Goal: Find contact information: Find contact information

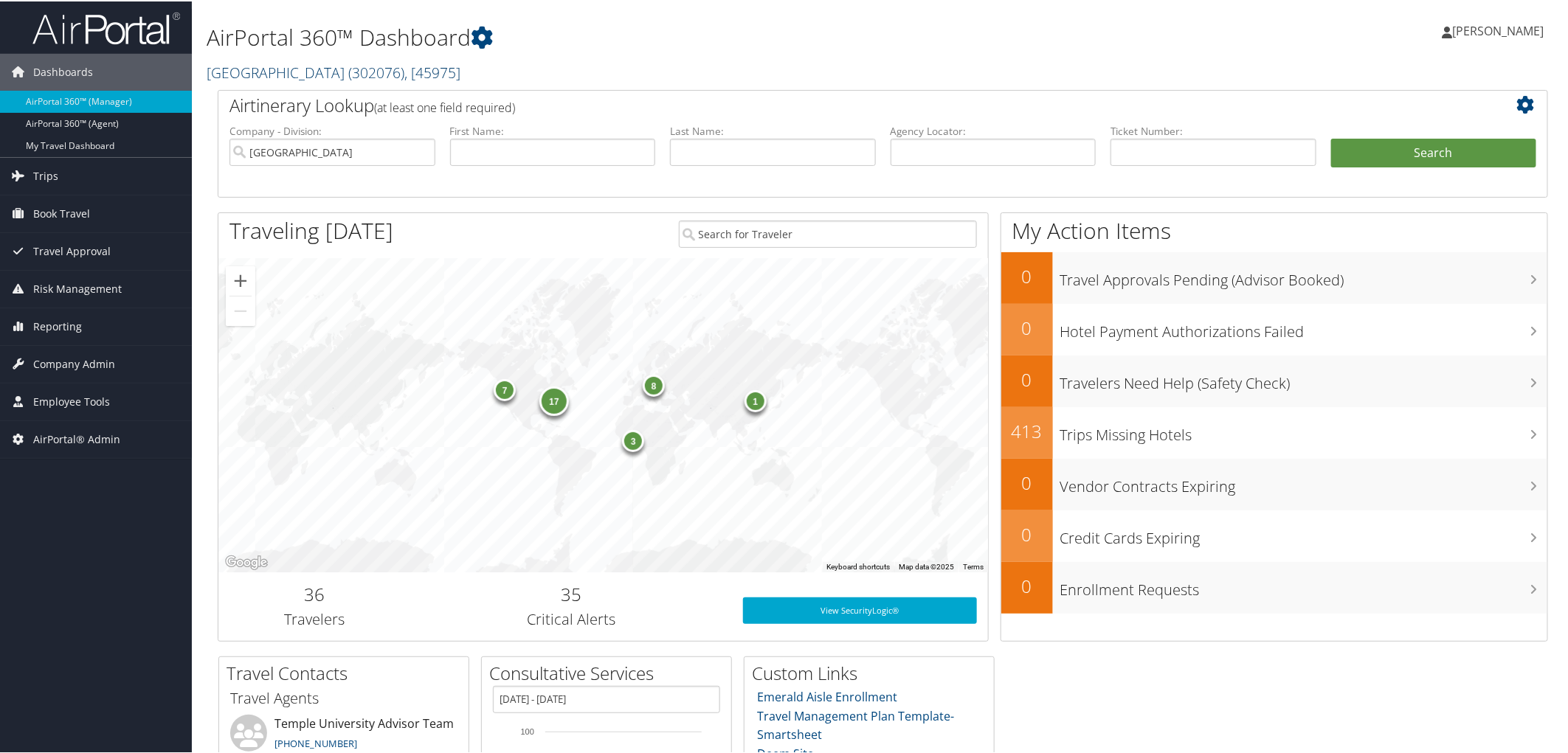
click at [238, 68] on link "Temple University ( 302076 ) , [ 45975 ]" at bounding box center [333, 71] width 253 height 20
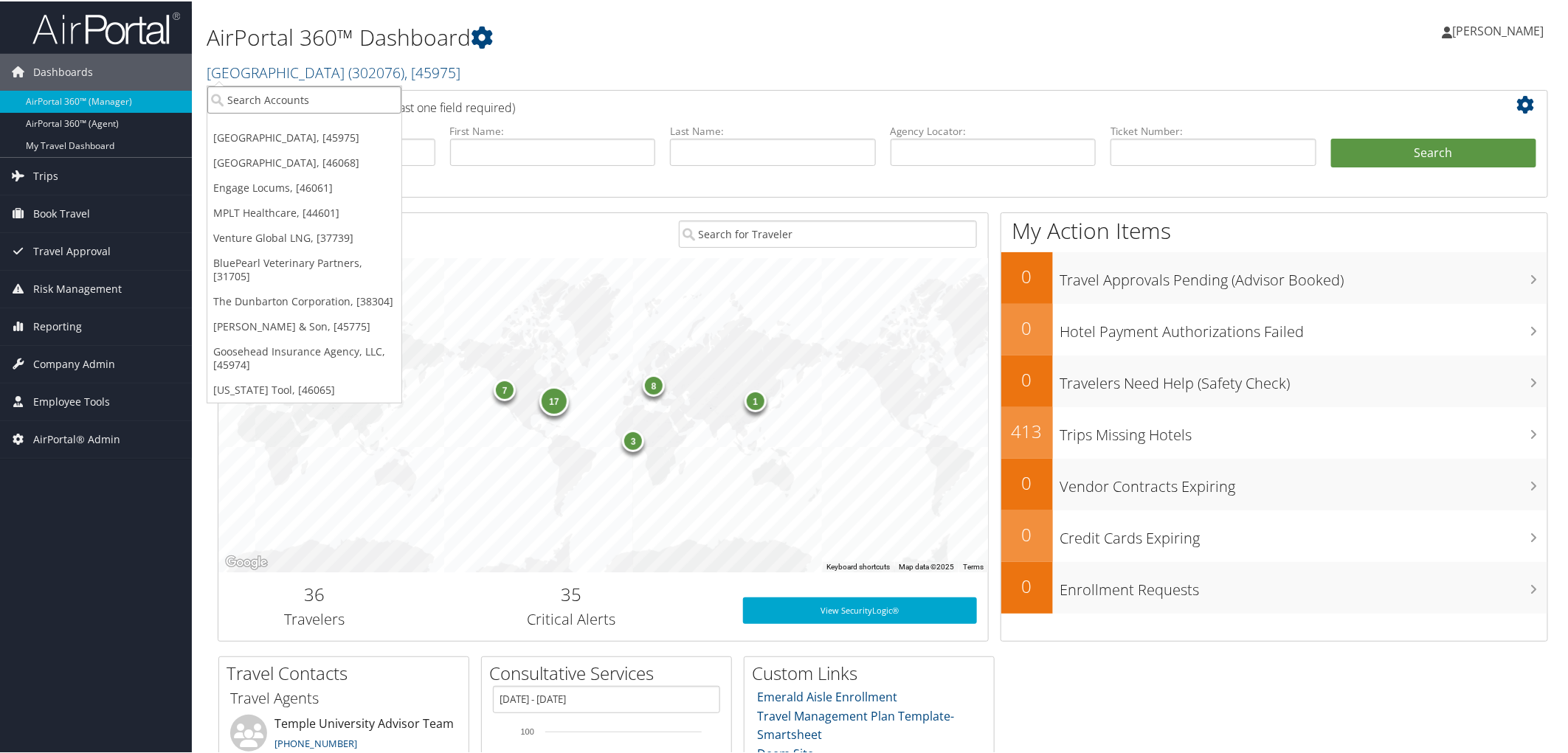
click at [238, 98] on input "search" at bounding box center [304, 99] width 194 height 27
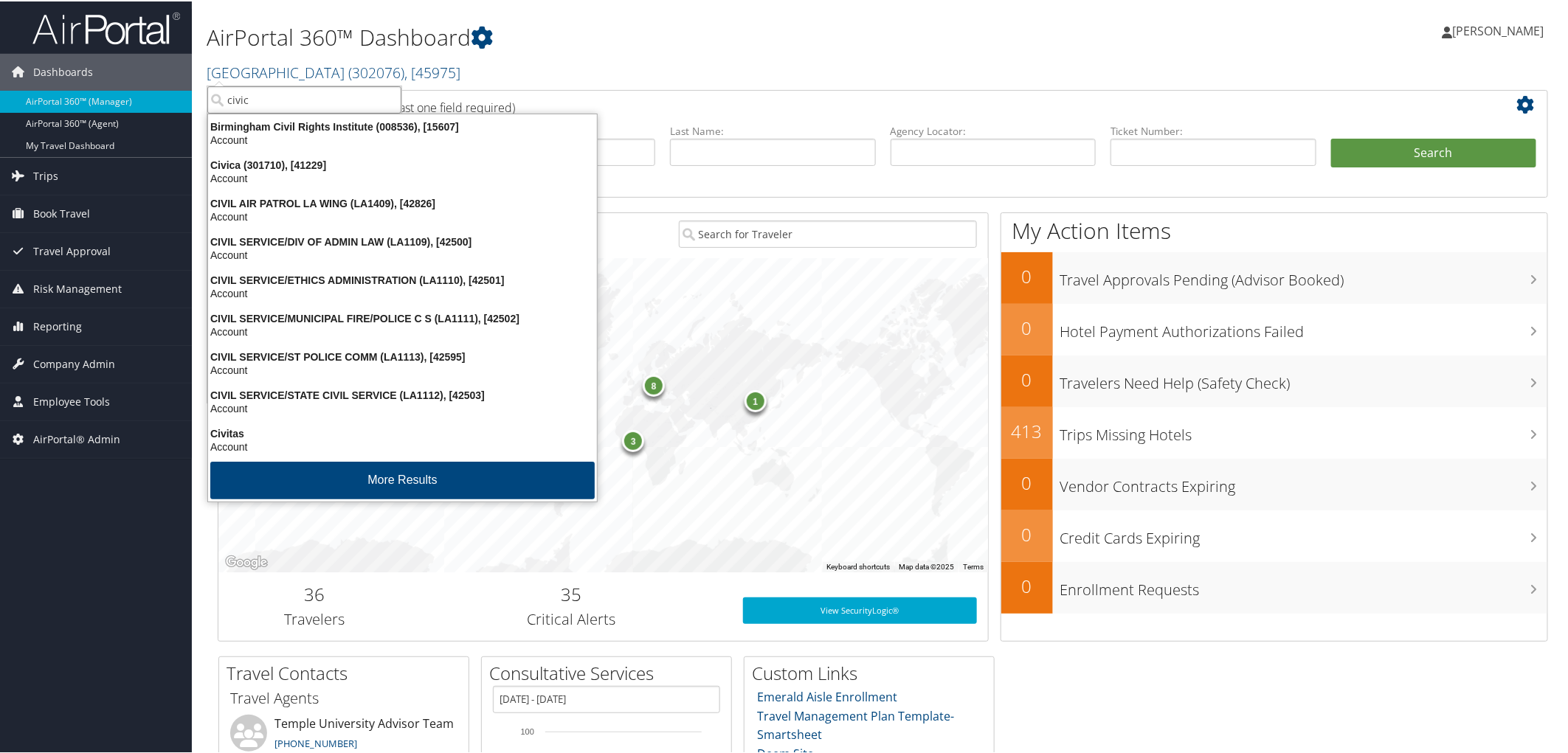
type input "civica"
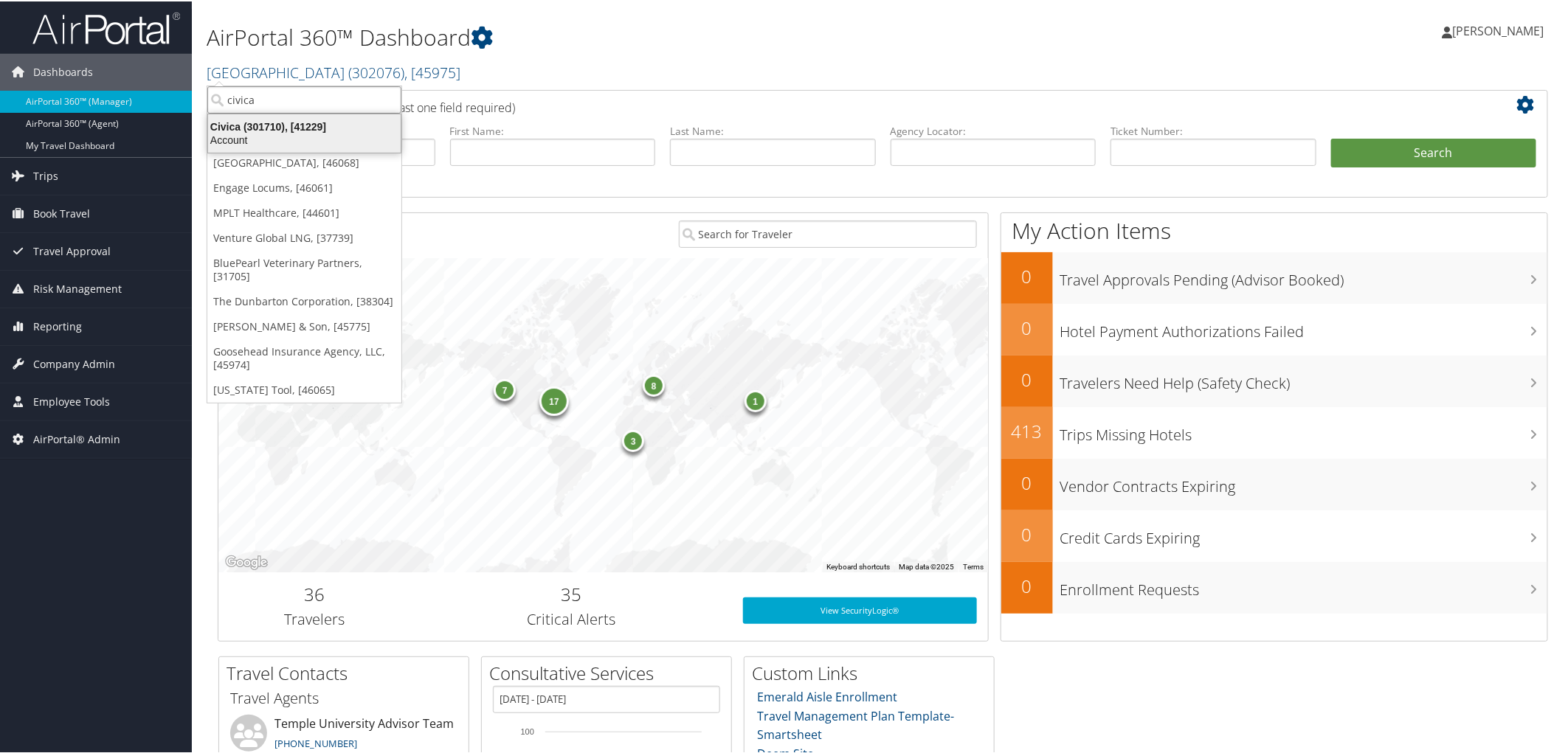
click at [241, 137] on div "Account" at bounding box center [304, 138] width 210 height 13
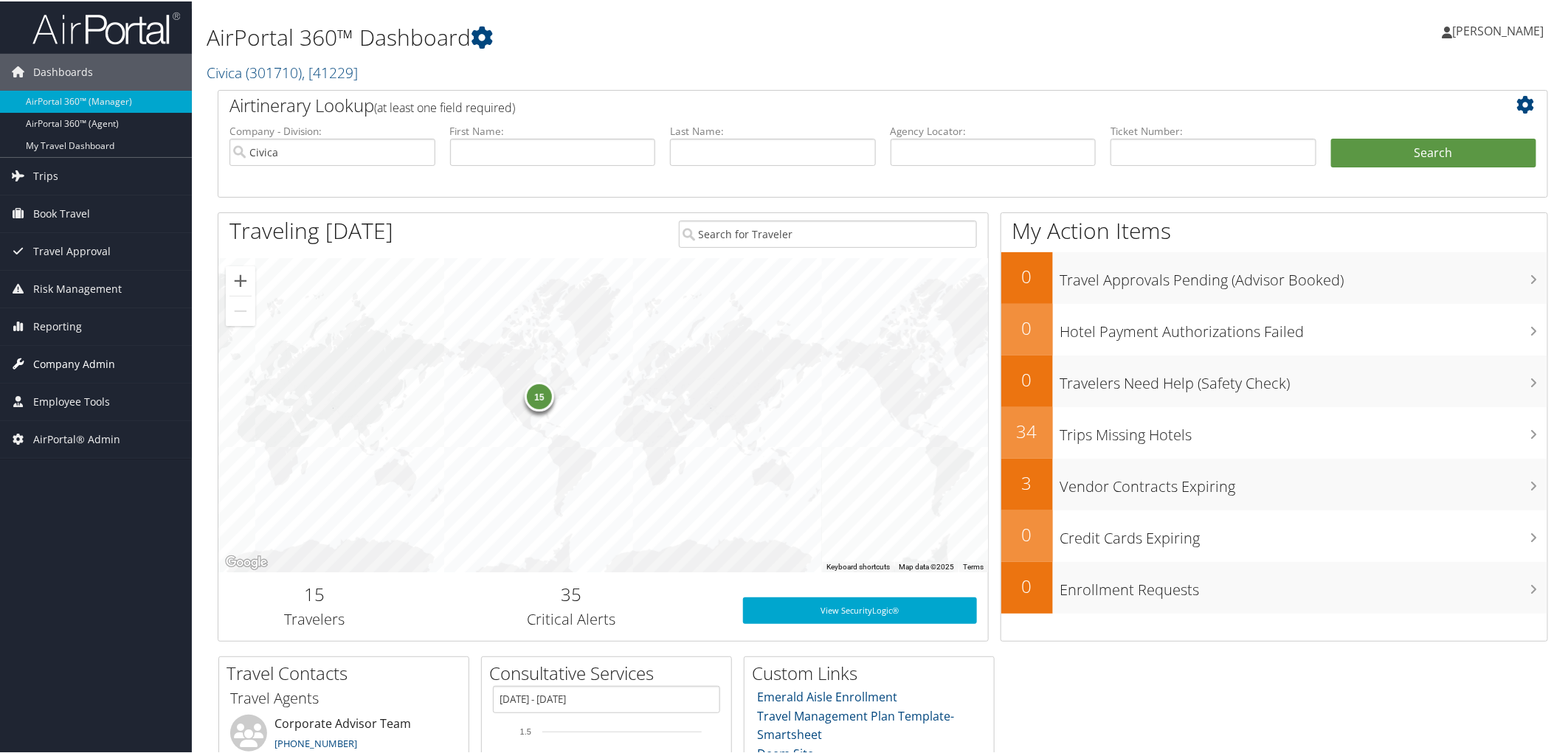
click at [101, 360] on span "Company Admin" at bounding box center [74, 363] width 82 height 37
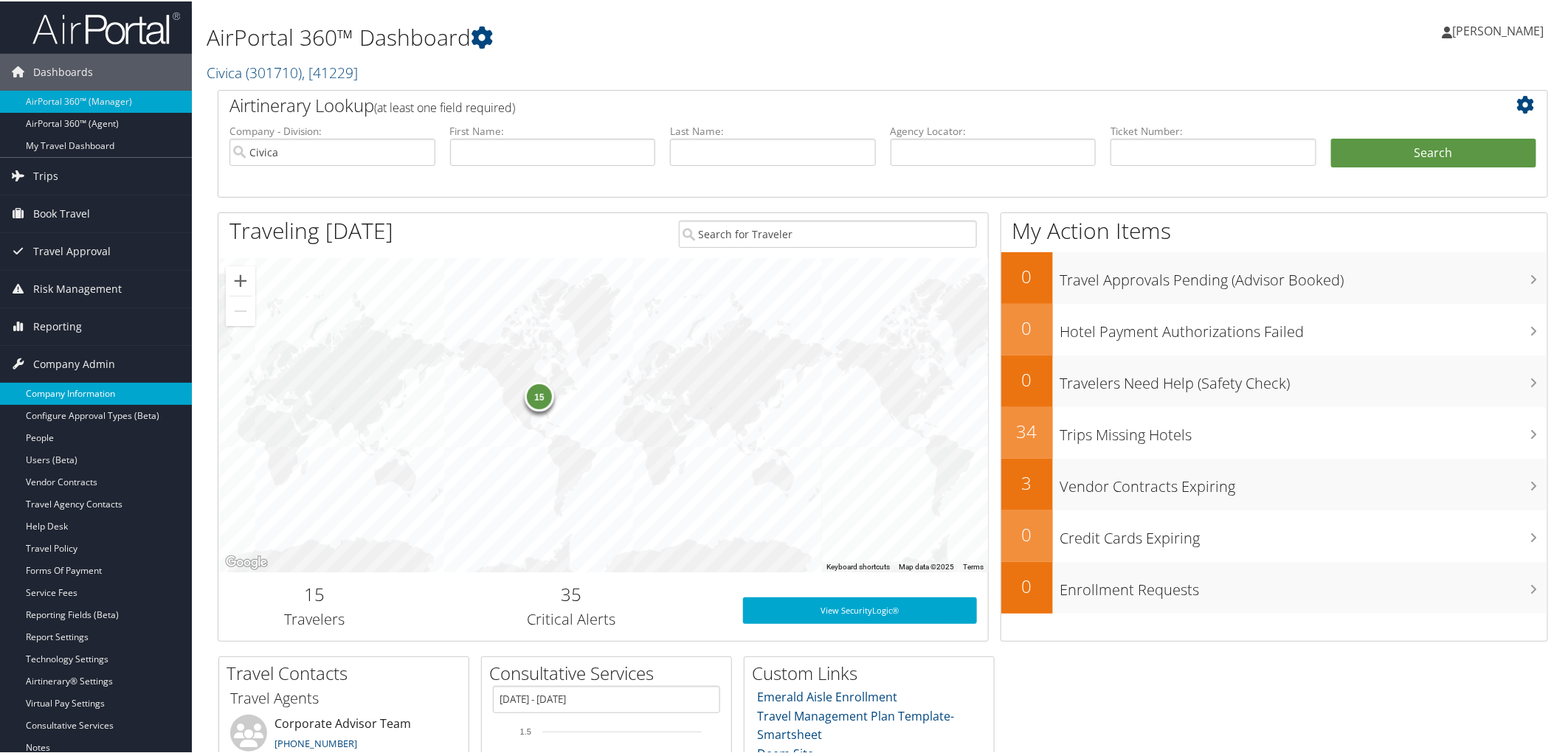
click at [96, 392] on link "Company Information" at bounding box center [96, 392] width 192 height 22
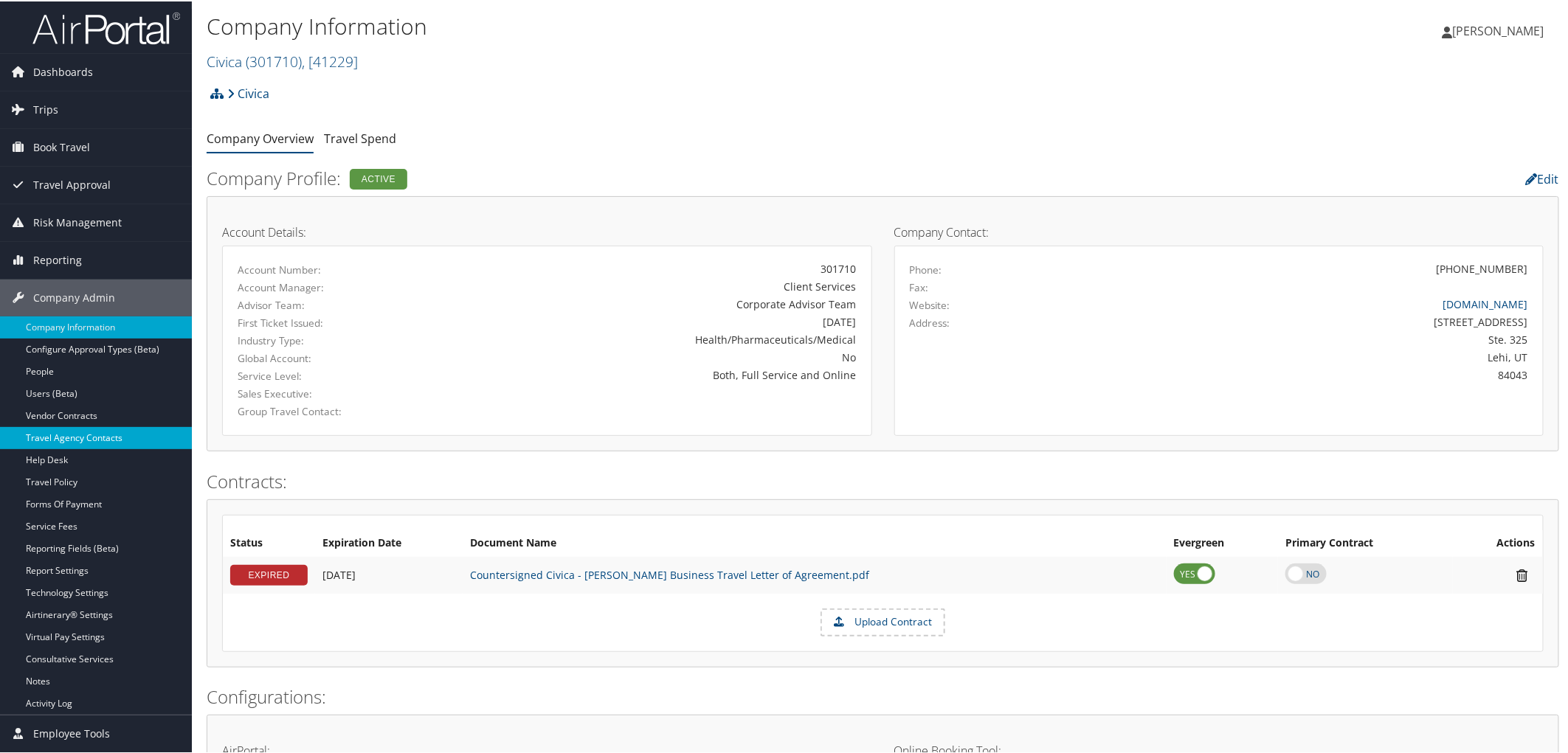
click at [76, 441] on link "Travel Agency Contacts" at bounding box center [96, 436] width 192 height 22
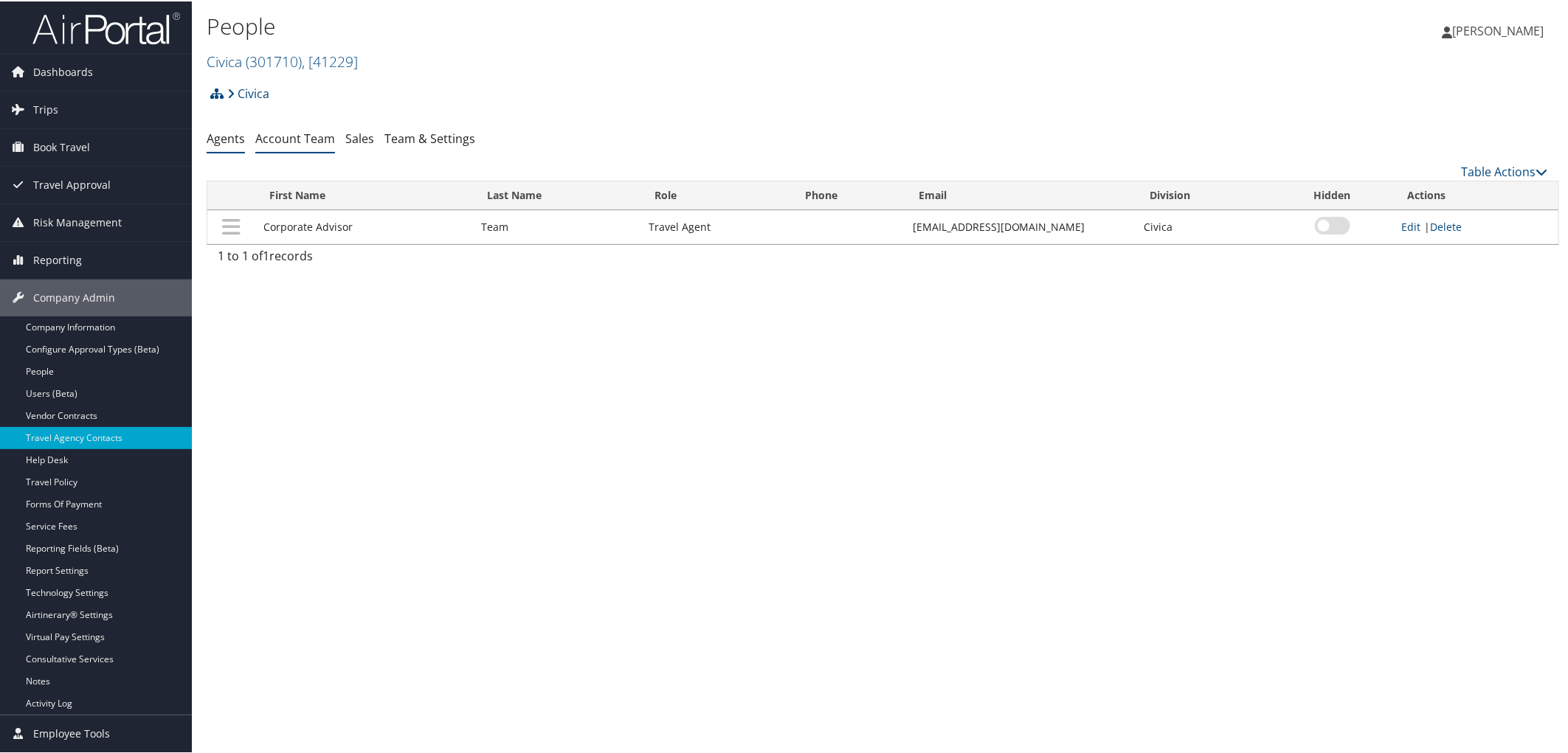
click at [306, 142] on link "Account Team" at bounding box center [294, 137] width 80 height 16
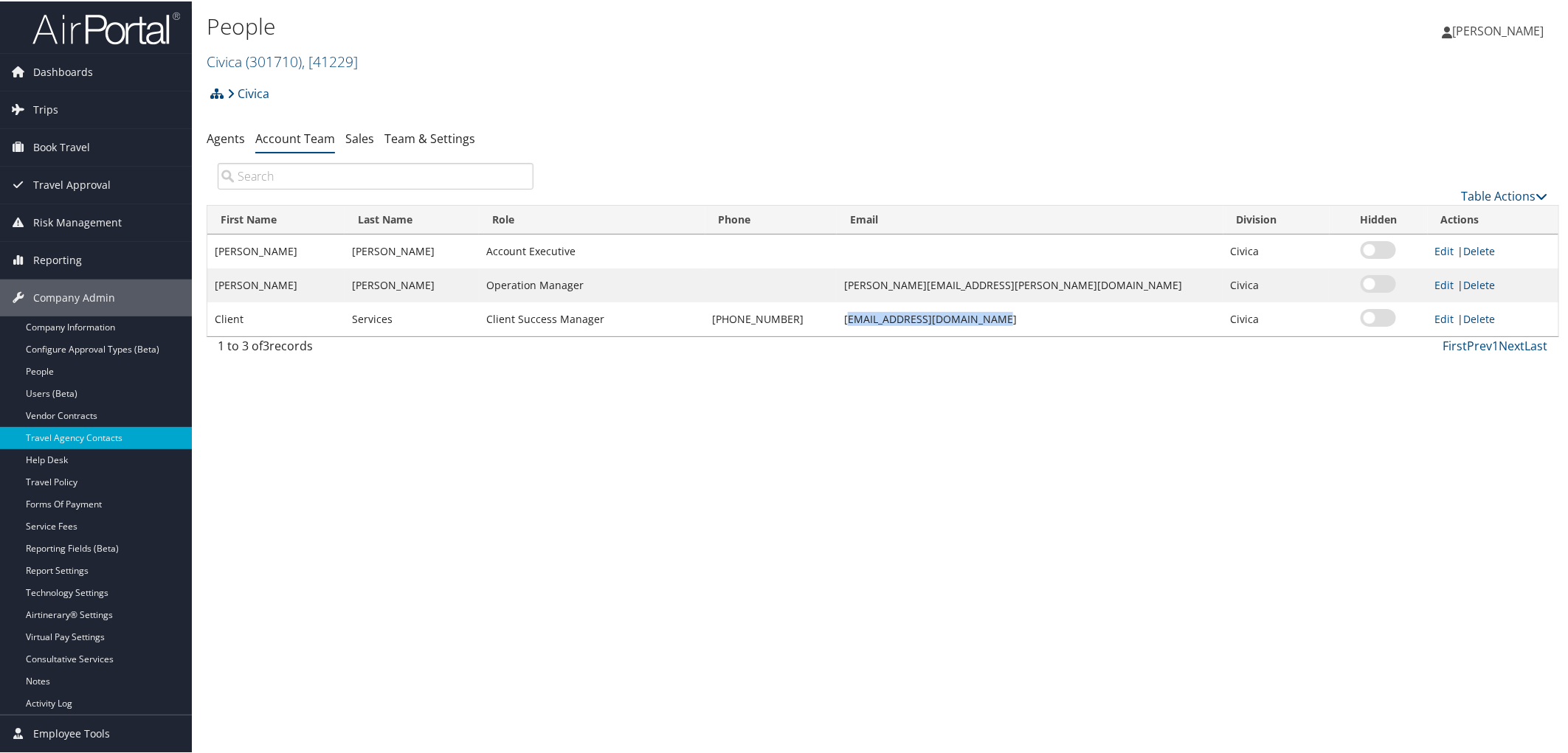
drag, startPoint x: 899, startPoint y: 320, endPoint x: 978, endPoint y: 323, distance: 79.1
click at [1072, 323] on td "clientservices@cbtravel.com" at bounding box center [1029, 318] width 386 height 34
drag, startPoint x: 893, startPoint y: 320, endPoint x: 1031, endPoint y: 319, distance: 138.0
click at [1031, 319] on td "clientservices@cbtravel.com" at bounding box center [1029, 318] width 386 height 34
copy td "clientservices@cbtravel.com"
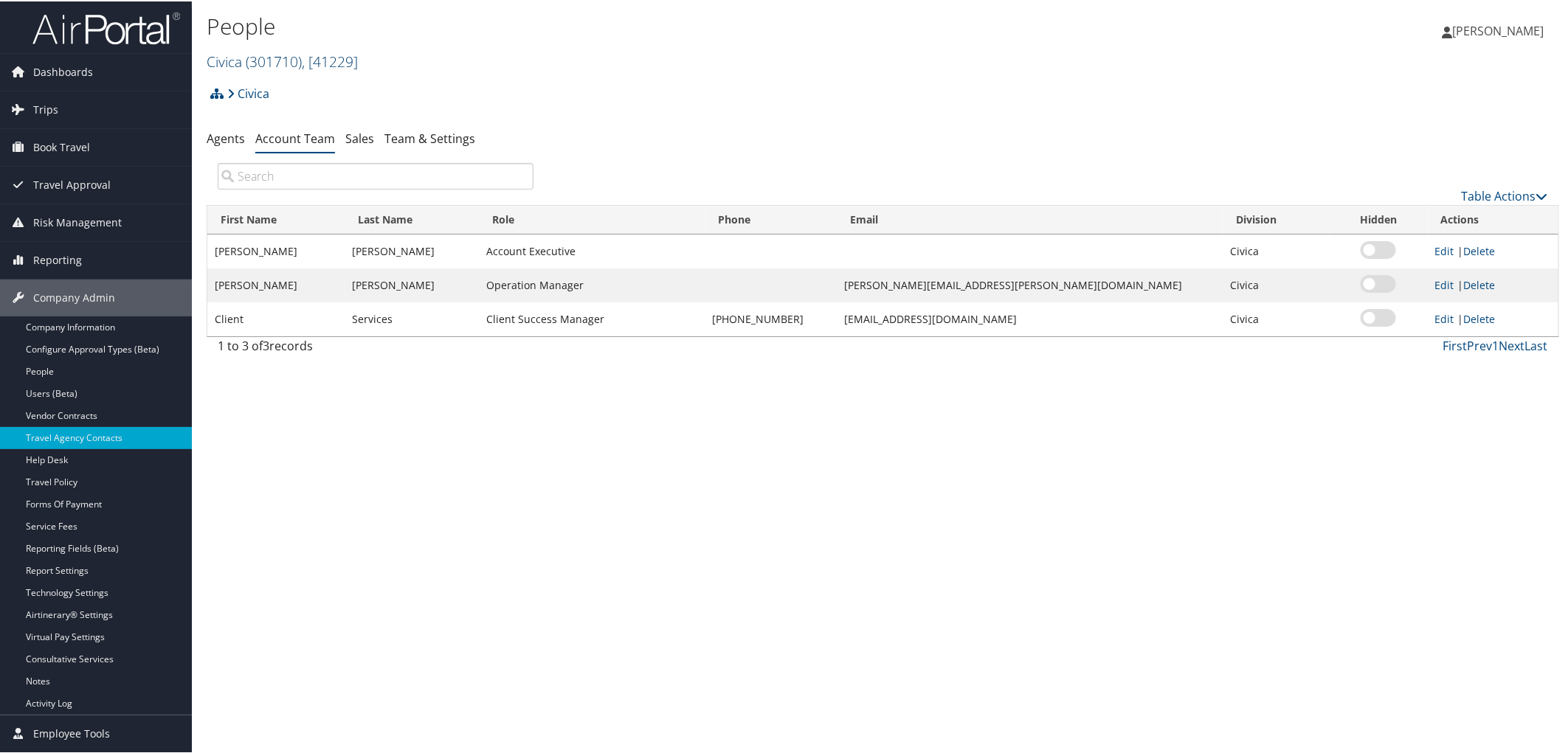
click at [271, 50] on span "( 301710 )" at bounding box center [274, 60] width 56 height 20
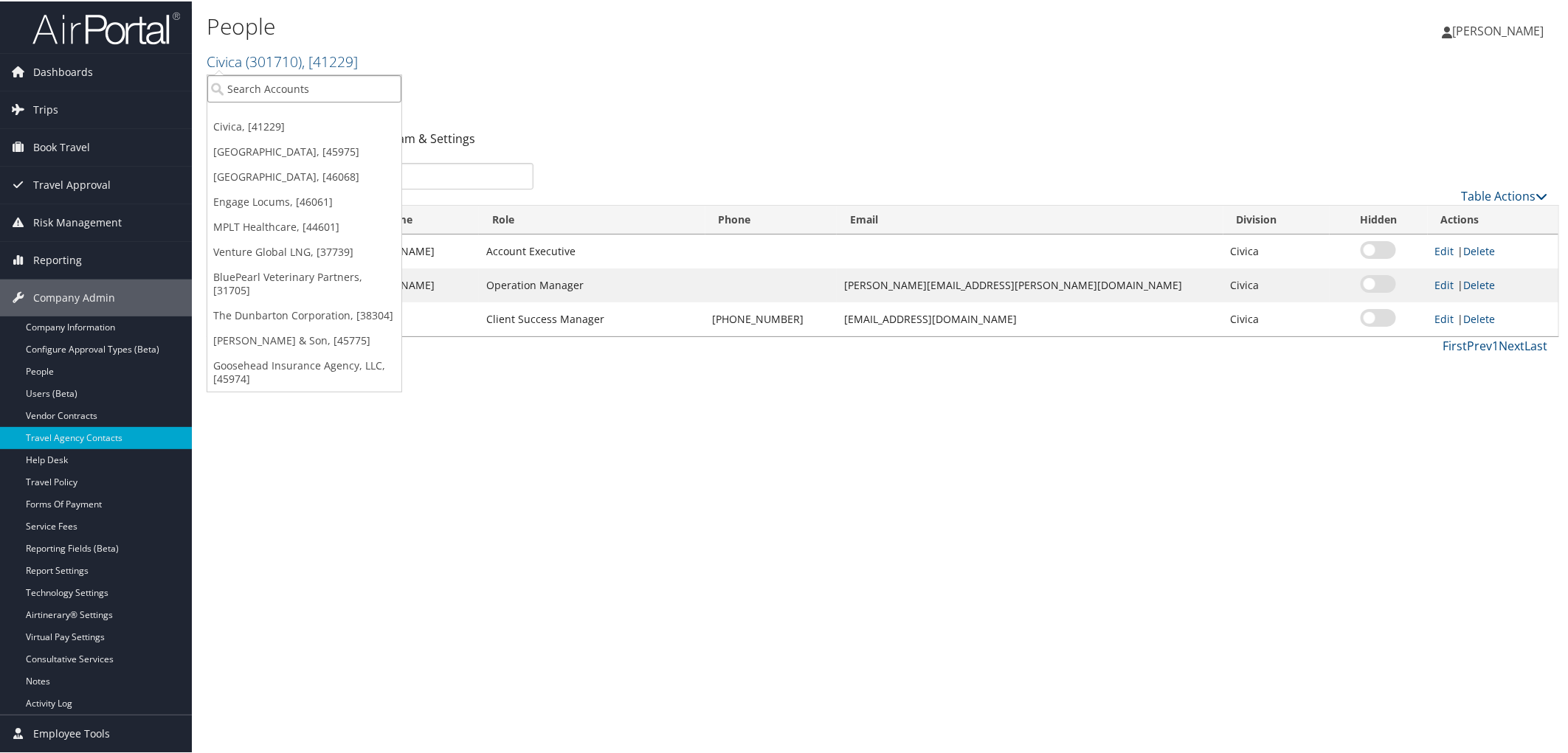
click at [242, 98] on input "search" at bounding box center [304, 87] width 194 height 27
type input "fortis"
click at [288, 163] on div "Account" at bounding box center [334, 165] width 271 height 13
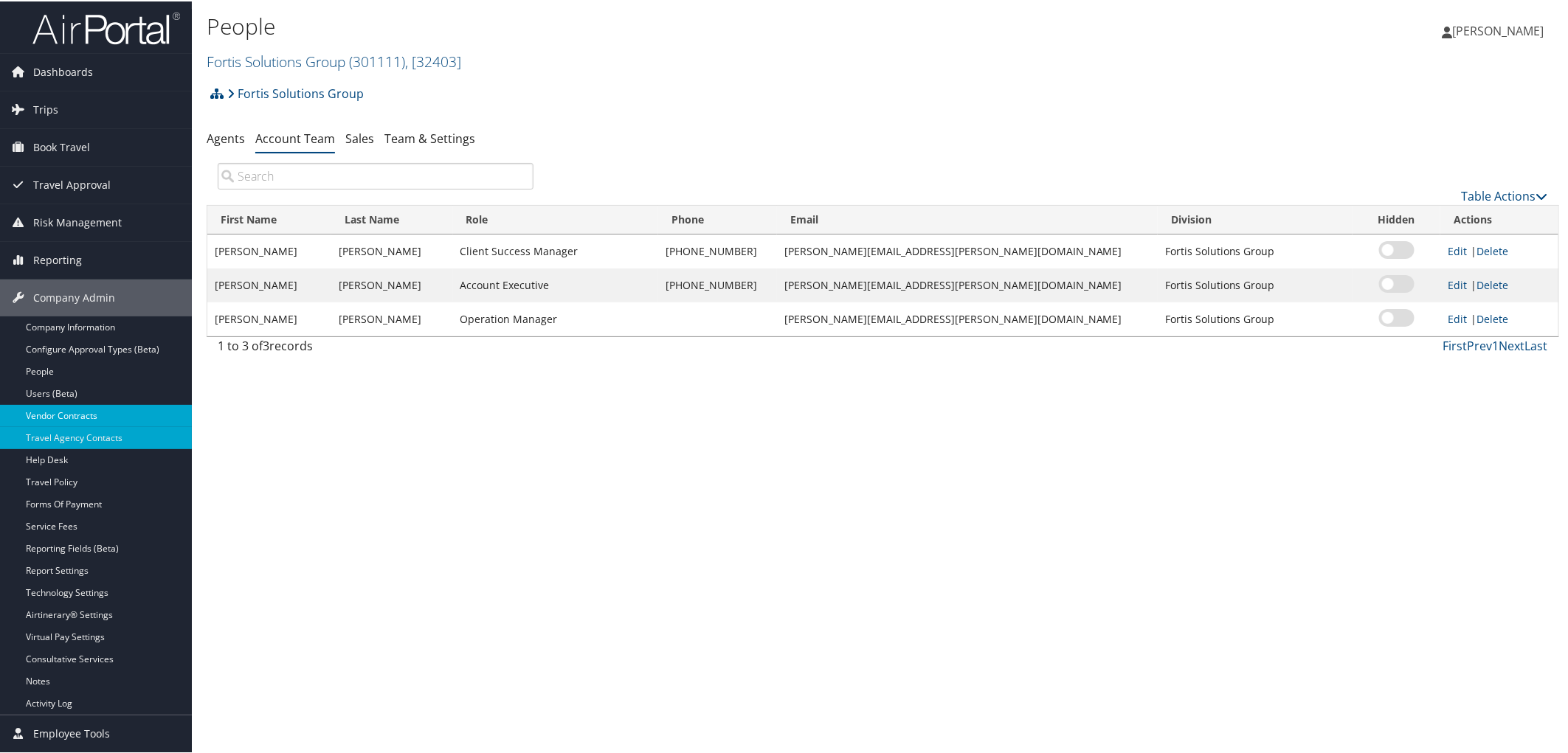
click at [39, 413] on link "Vendor Contracts" at bounding box center [96, 414] width 192 height 22
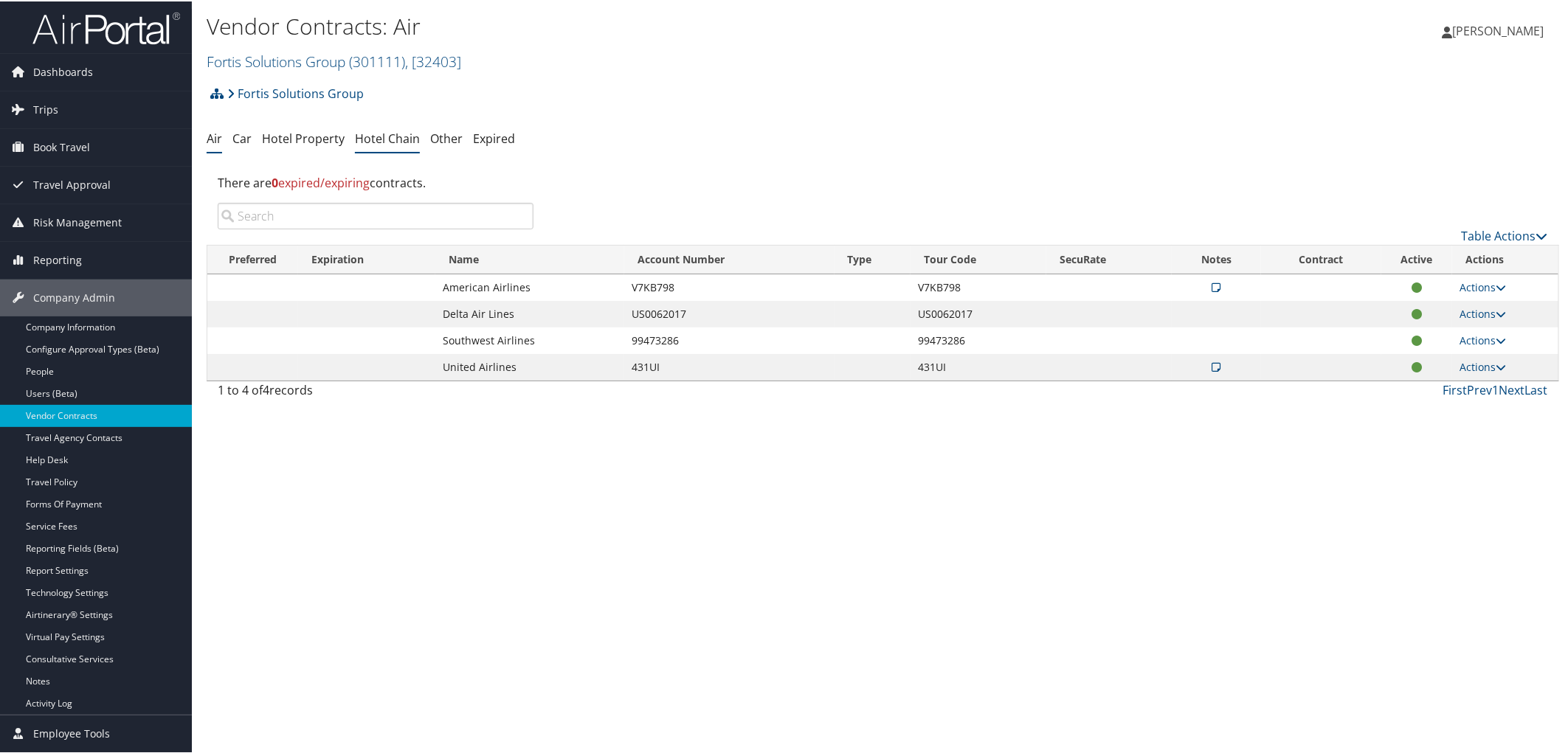
click at [356, 134] on link "Hotel Chain" at bounding box center [388, 137] width 65 height 16
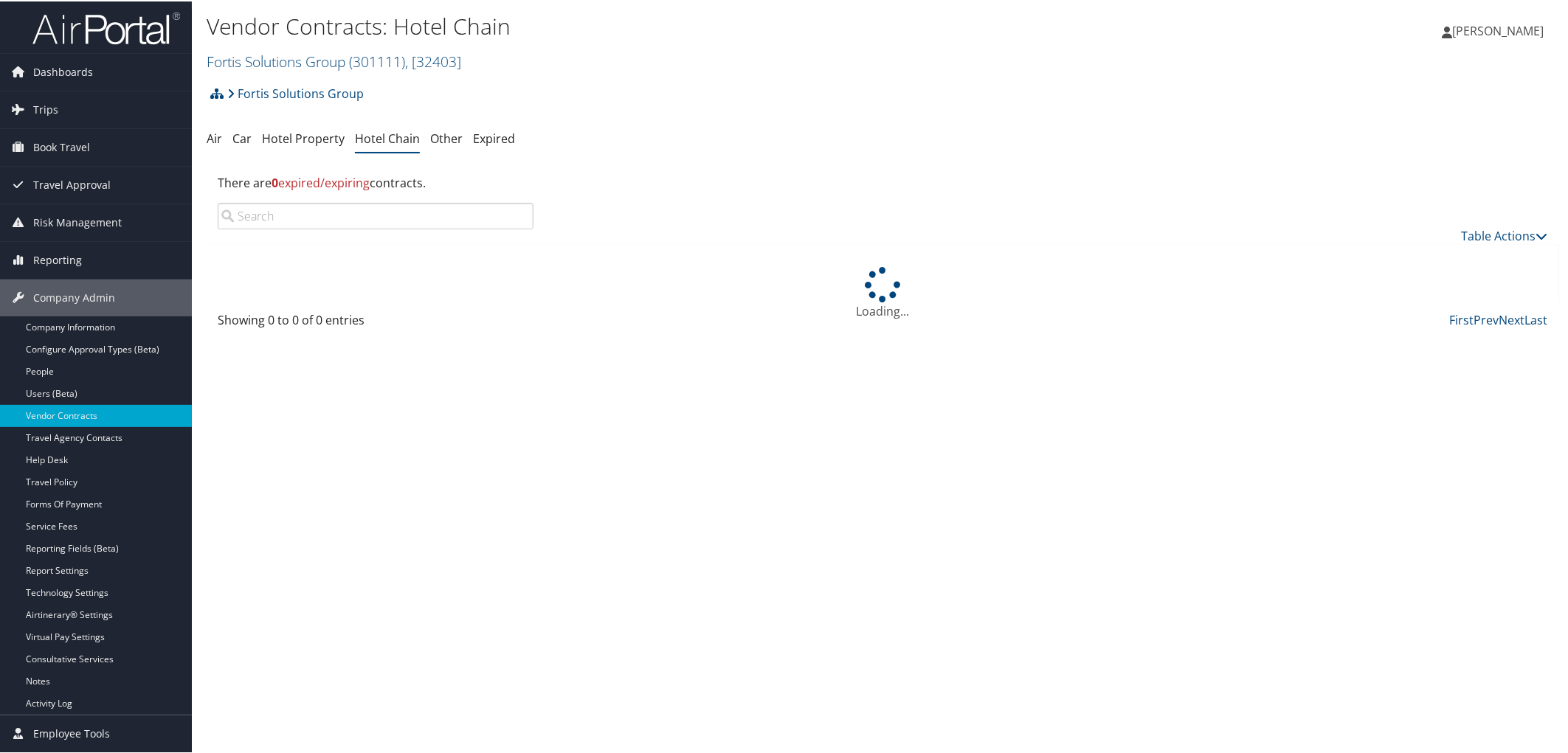
click at [273, 135] on link "Hotel Property" at bounding box center [303, 137] width 83 height 16
